Goal: Download file/media

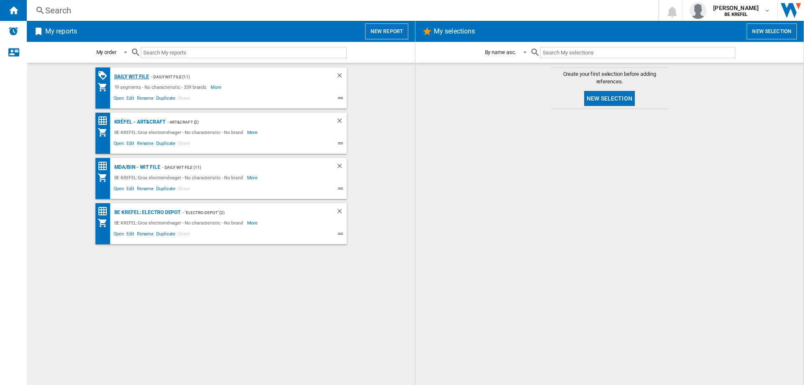
click at [139, 77] on div "Daily WIT file" at bounding box center [130, 77] width 37 height 10
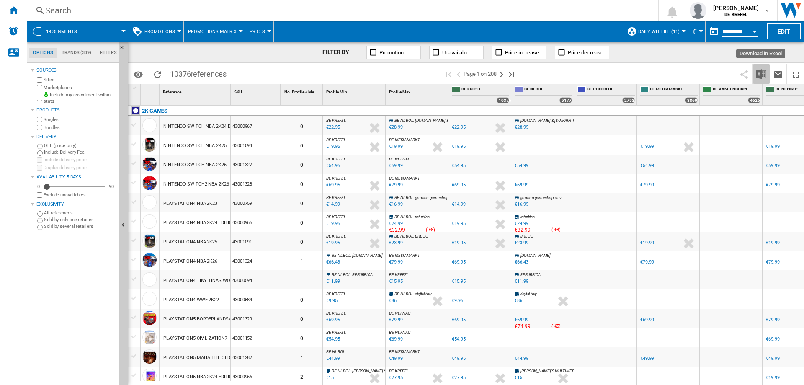
click at [761, 74] on img "Download in Excel" at bounding box center [762, 74] width 10 height 10
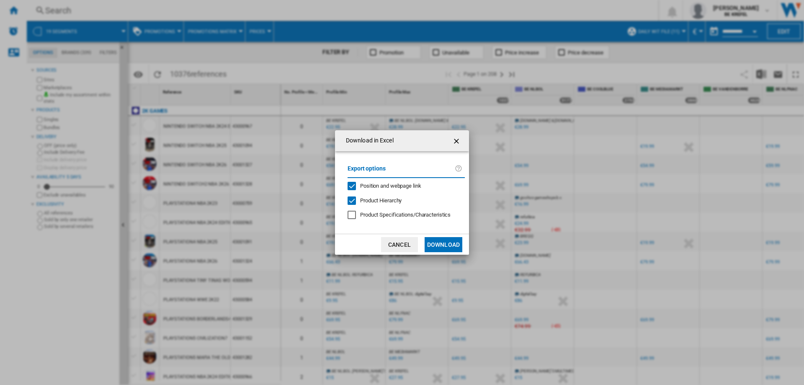
click at [450, 245] on button "Download" at bounding box center [444, 244] width 38 height 15
